Goal: Task Accomplishment & Management: Use online tool/utility

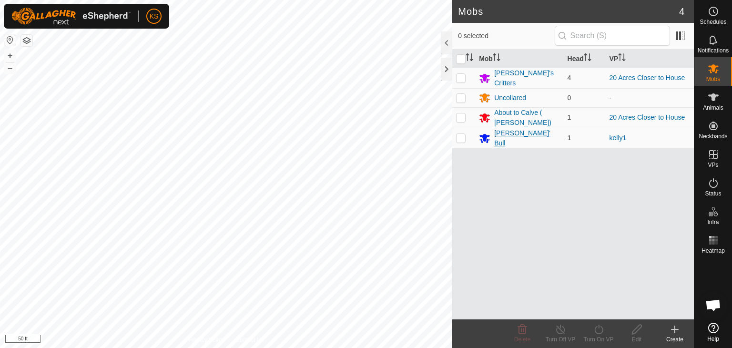
click at [503, 134] on div "[PERSON_NAME]' Bull" at bounding box center [526, 138] width 65 height 20
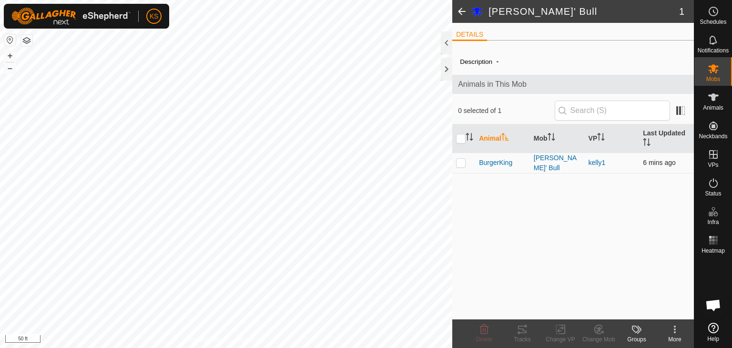
click at [461, 161] on p-checkbox at bounding box center [461, 163] width 10 height 8
checkbox input "true"
click at [559, 330] on icon at bounding box center [560, 329] width 7 height 6
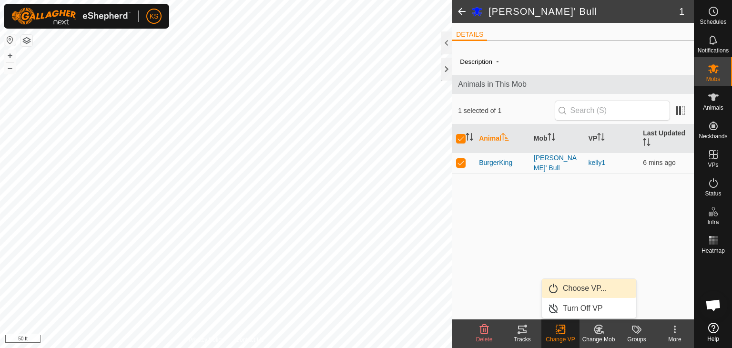
click at [566, 289] on link "Choose VP..." at bounding box center [589, 288] width 94 height 19
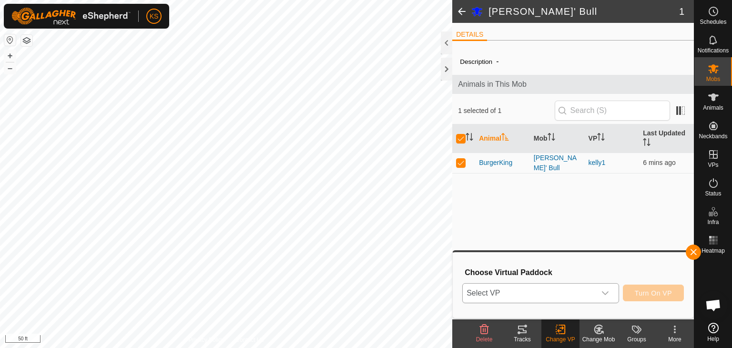
click at [607, 295] on icon "dropdown trigger" at bounding box center [606, 293] width 8 height 8
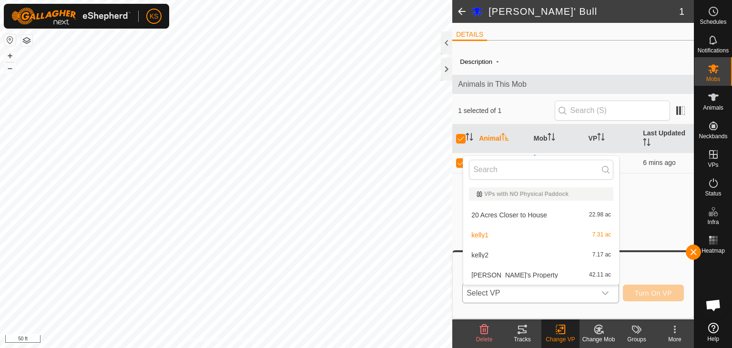
click at [488, 251] on li "kelly2 7.17 ac" at bounding box center [541, 254] width 156 height 19
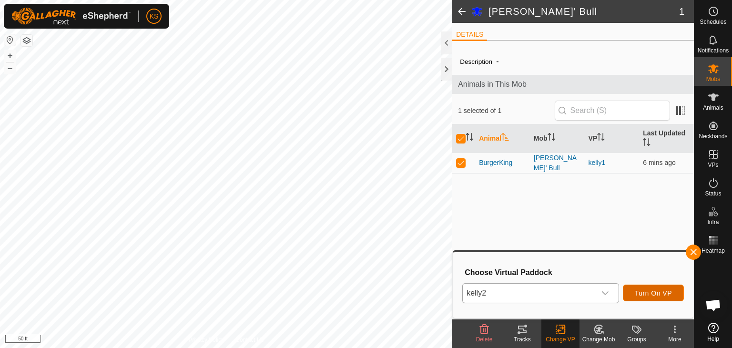
click at [654, 291] on span "Turn On VP" at bounding box center [653, 293] width 37 height 8
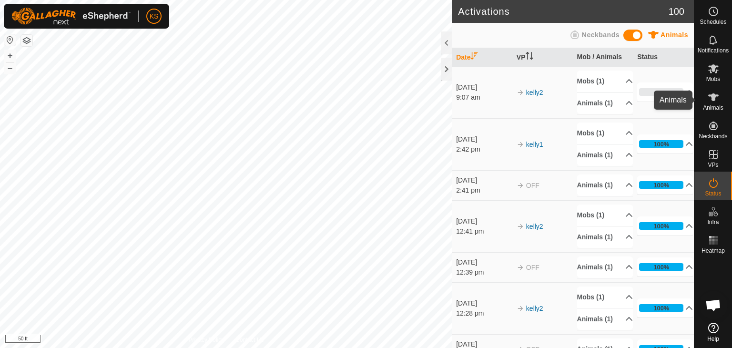
click at [713, 102] on icon at bounding box center [713, 97] width 11 height 11
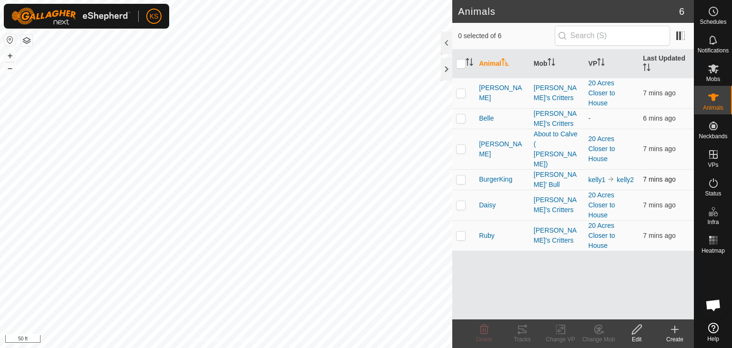
click at [460, 175] on p-checkbox at bounding box center [461, 179] width 10 height 8
checkbox input "true"
click at [558, 332] on icon at bounding box center [561, 329] width 12 height 11
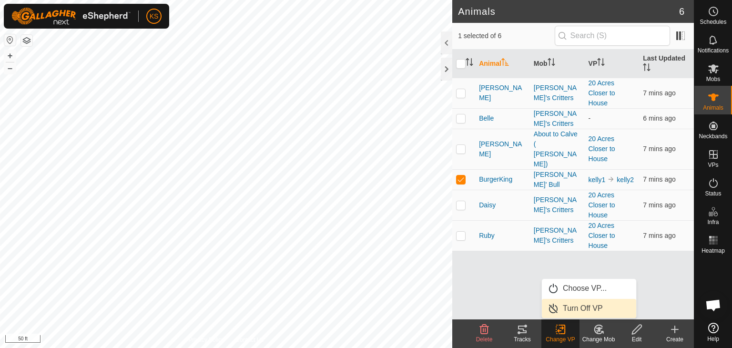
click at [561, 312] on link "Turn Off VP" at bounding box center [589, 308] width 94 height 19
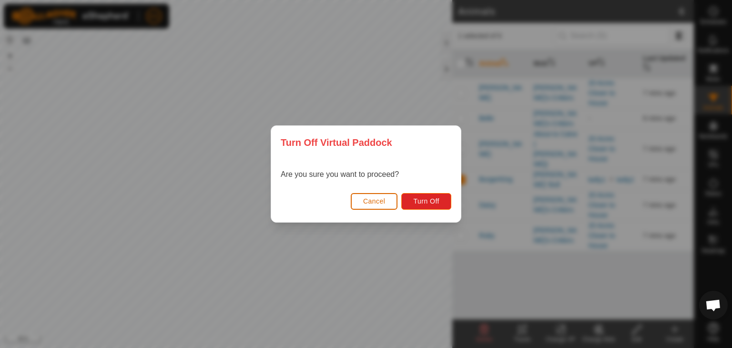
click at [381, 199] on span "Cancel" at bounding box center [374, 201] width 22 height 8
